Goal: Download file/media

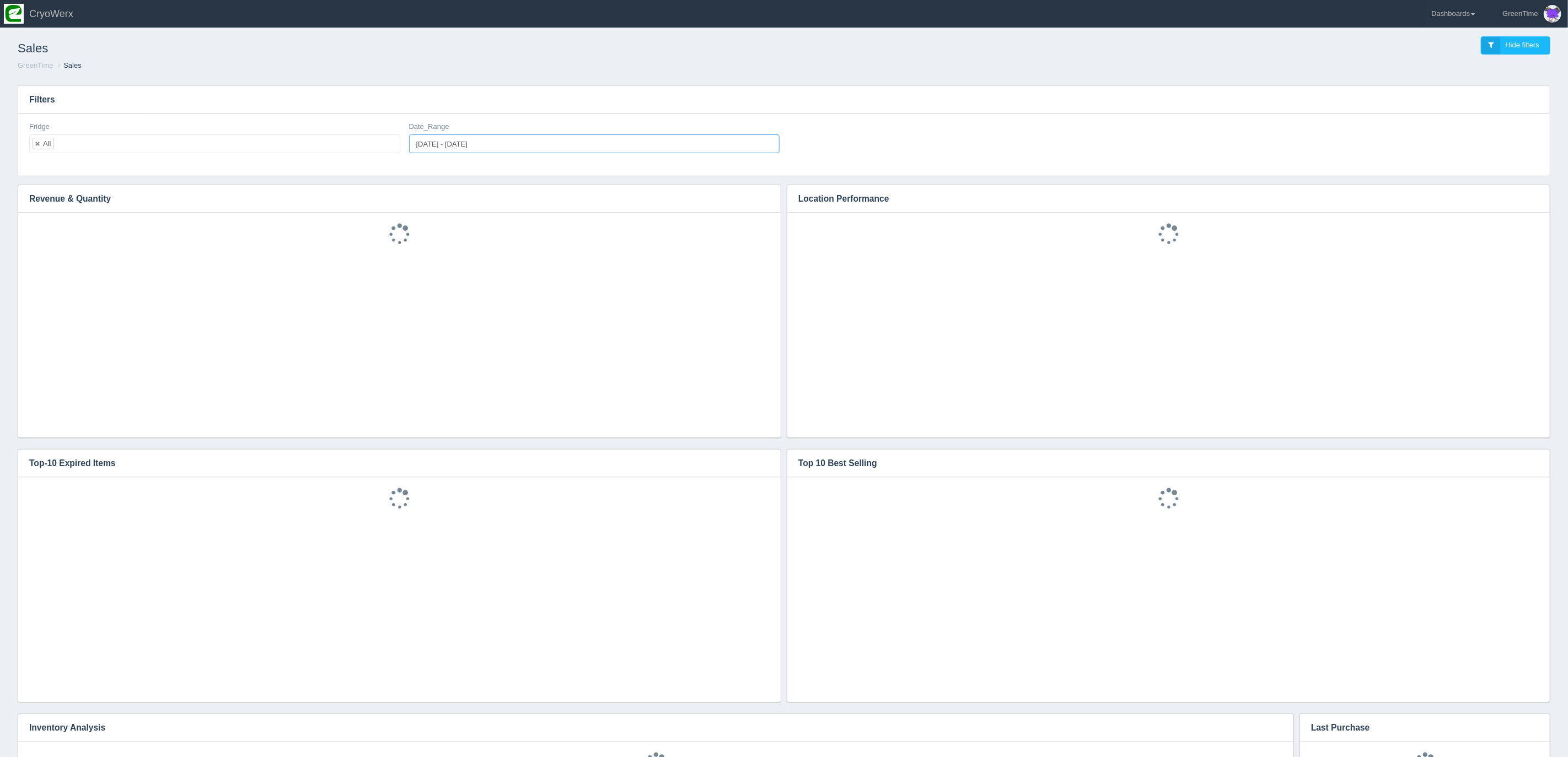
type input "[DATE]"
click at [450, 142] on input "[DATE] - [DATE]" at bounding box center [594, 144] width 371 height 19
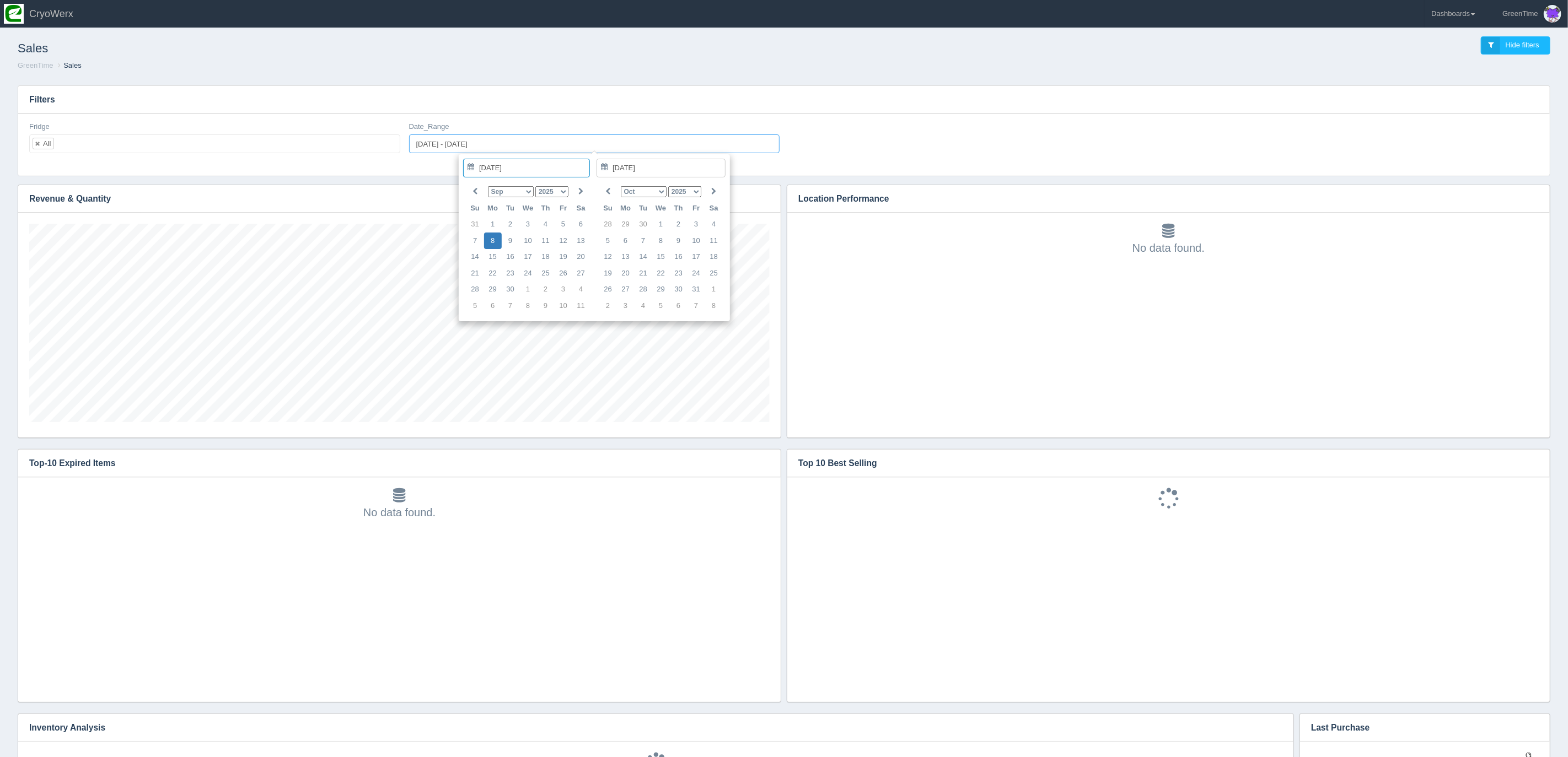
type input "[DATE]"
drag, startPoint x: 494, startPoint y: 240, endPoint x: 502, endPoint y: 240, distance: 8.0
type input "[DATE]"
type input "[DATE] - [DATE]"
drag, startPoint x: 515, startPoint y: 242, endPoint x: 523, endPoint y: 240, distance: 8.2
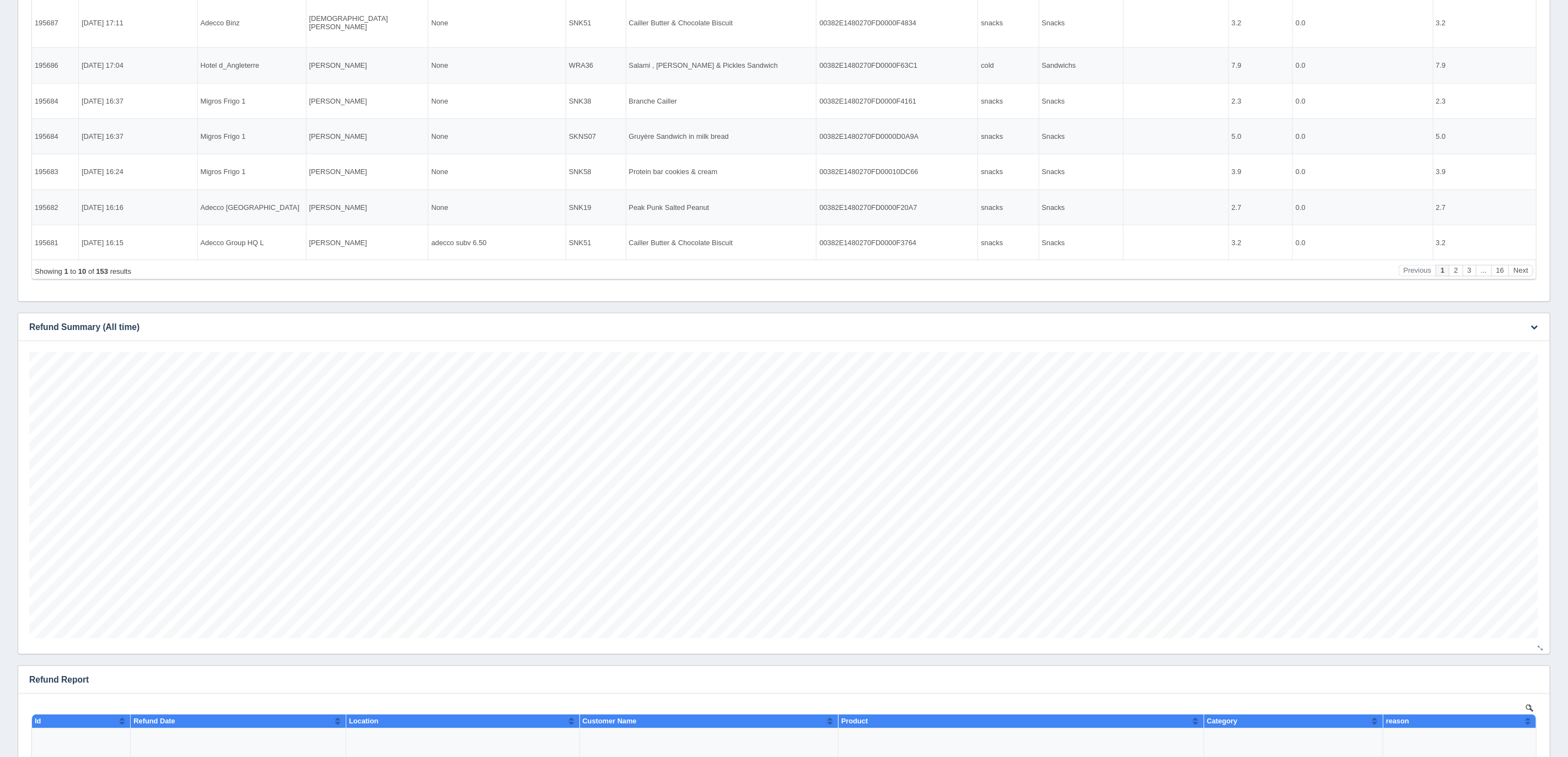
scroll to position [991, 0]
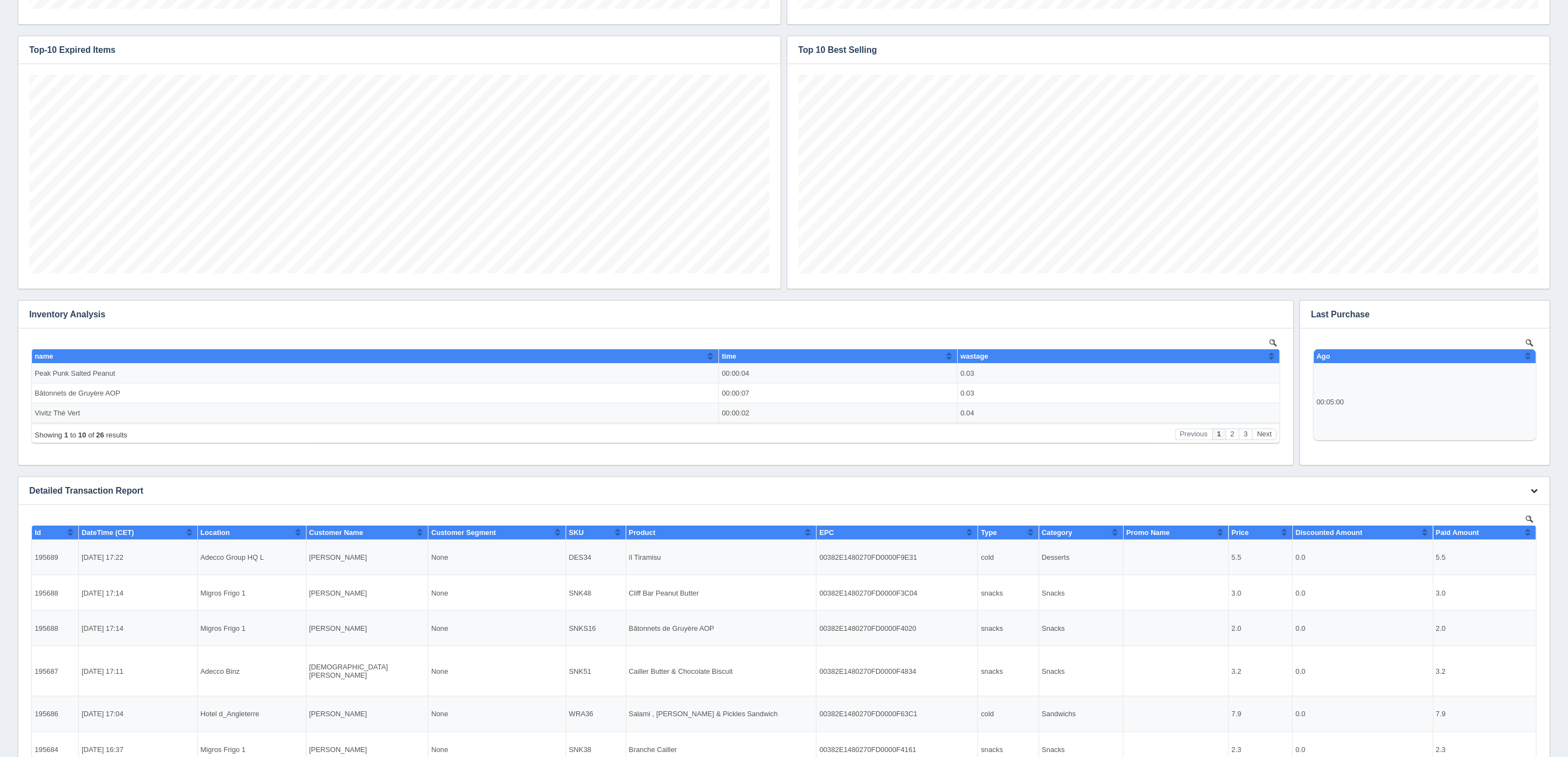
click at [1536, 489] on icon "button" at bounding box center [1534, 491] width 7 height 7
click at [1488, 509] on link "Download CSV" at bounding box center [1497, 508] width 88 height 16
